Goal: Task Accomplishment & Management: Use online tool/utility

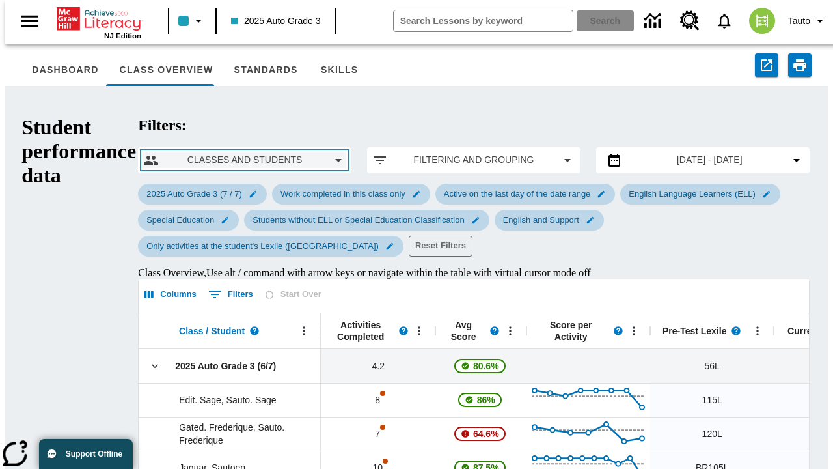
click at [169, 153] on span "Classes and Students" at bounding box center [244, 160] width 151 height 14
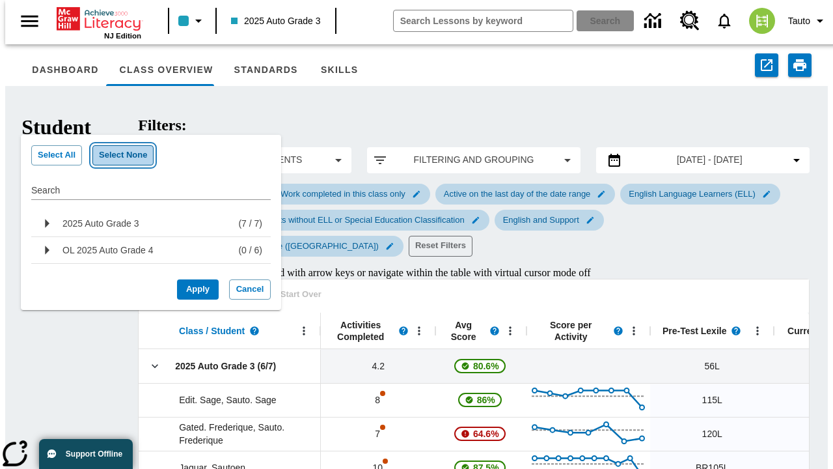
click at [116, 155] on button "Select None" at bounding box center [122, 155] width 61 height 20
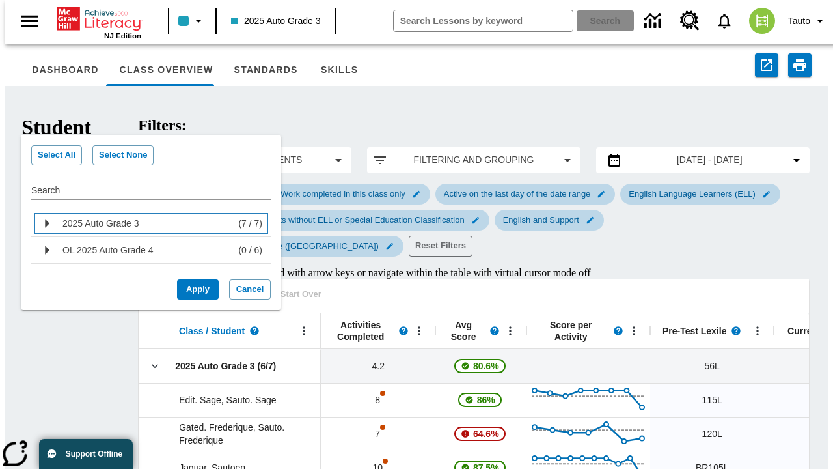
click at [146, 223] on div "2025 Auto Grade 3" at bounding box center [147, 223] width 170 height 21
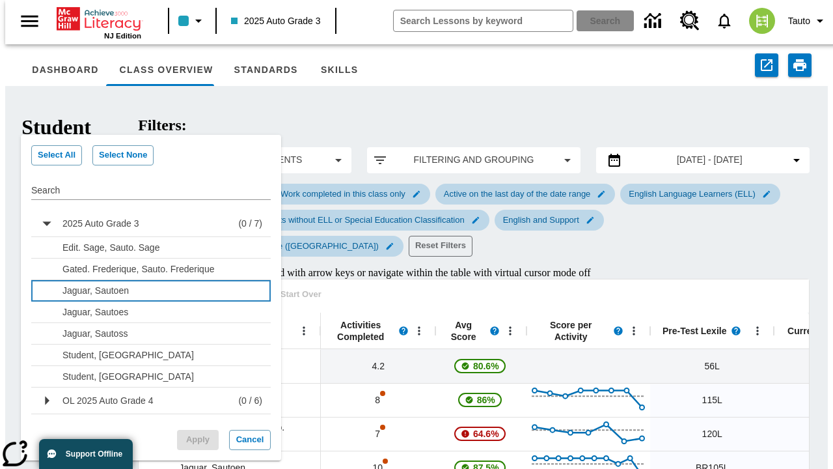
click at [156, 290] on p "Jaguar, Sautoen" at bounding box center [158, 290] width 193 height 13
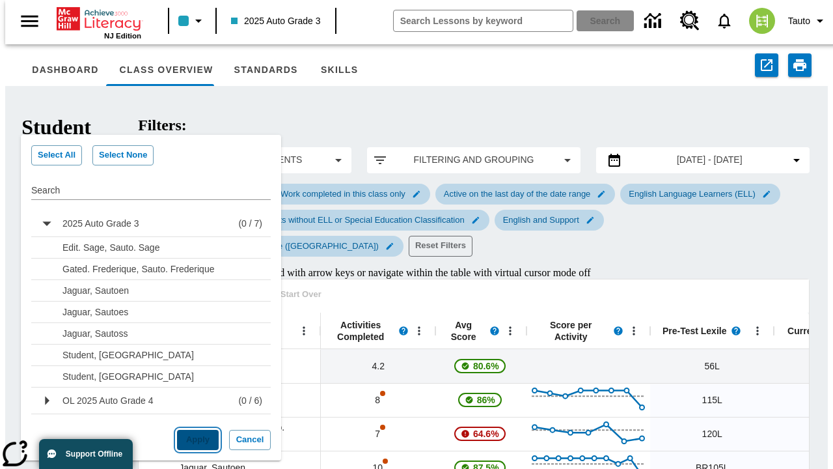
click at [193, 440] on button "Apply" at bounding box center [198, 439] width 42 height 20
